Goal: Transaction & Acquisition: Purchase product/service

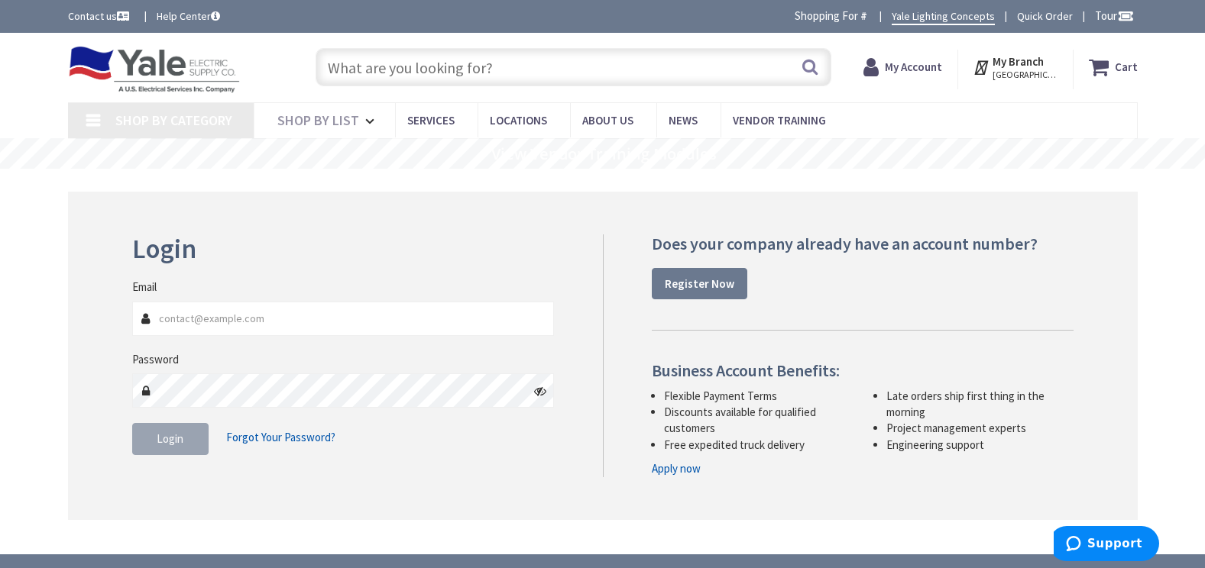
type input "[EMAIL_ADDRESS][DOMAIN_NAME]"
click at [624, 70] on input "text" at bounding box center [573, 67] width 516 height 38
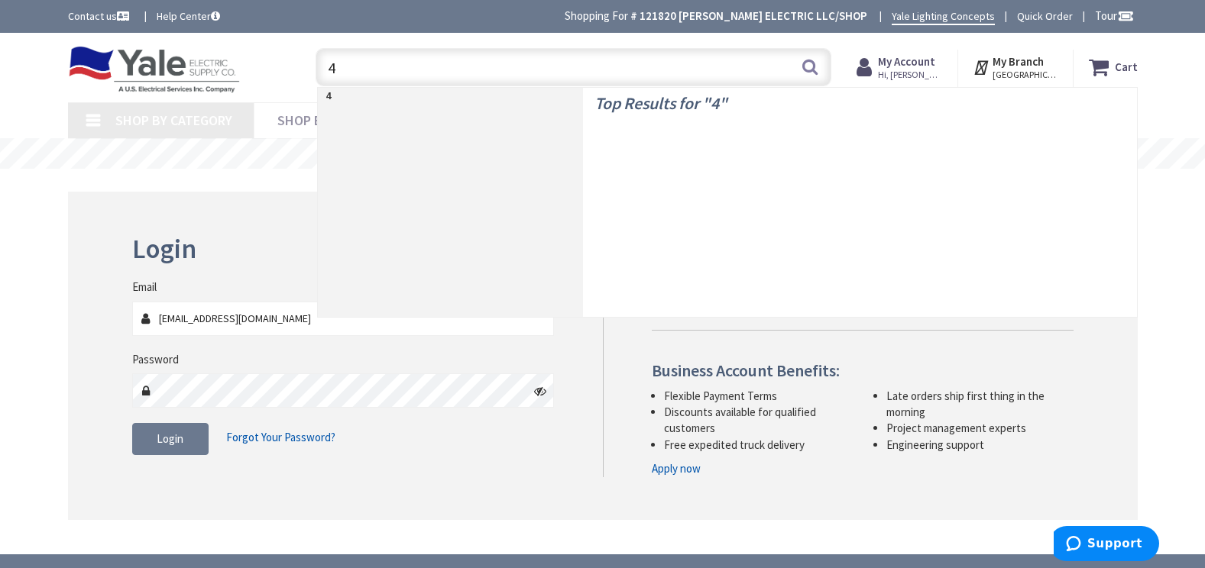
type input "4"
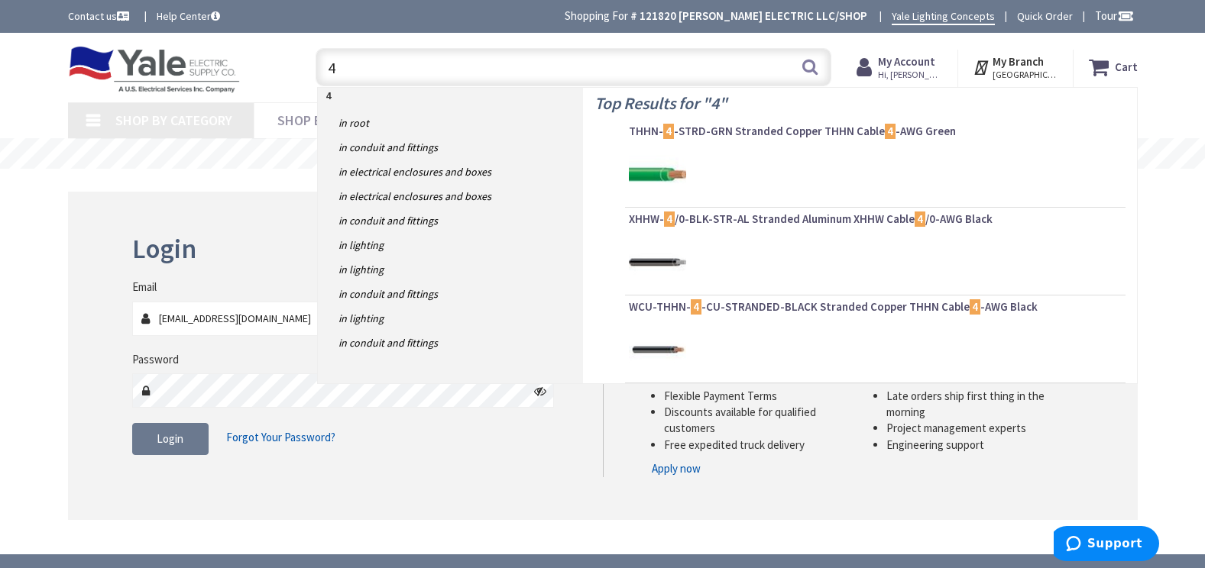
type input "FM [GEOGRAPHIC_DATA], [GEOGRAPHIC_DATA]"
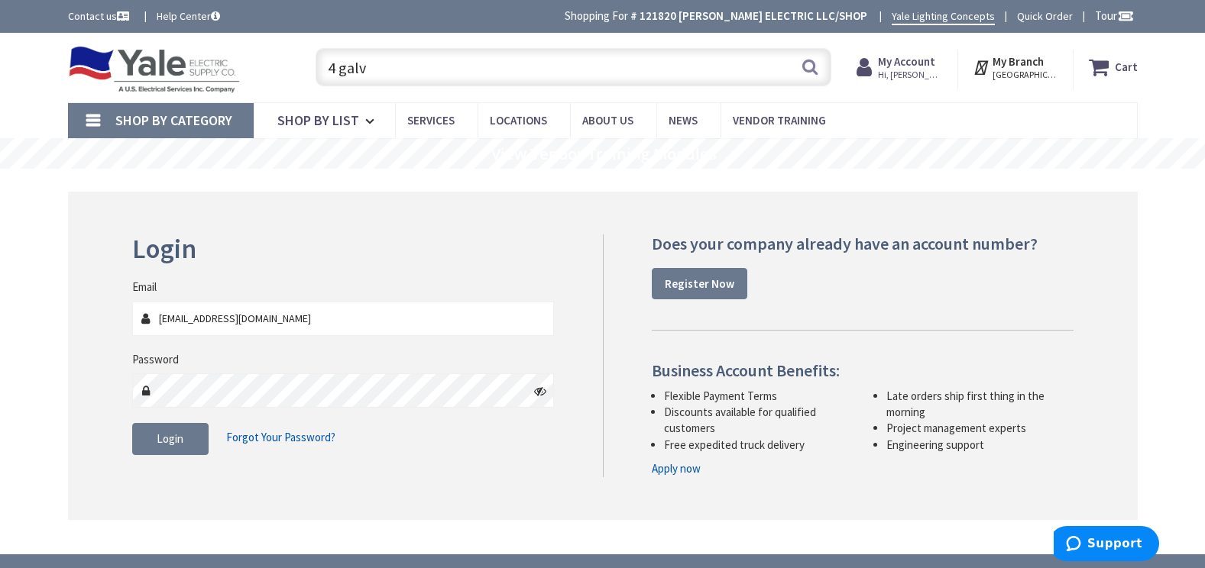
type input "4 galv"
